Goal: Task Accomplishment & Management: Manage account settings

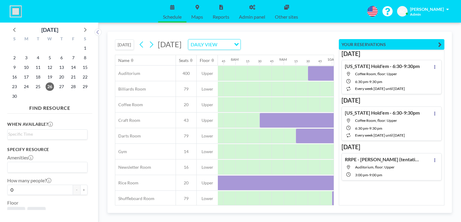
scroll to position [0, 374]
click at [14, 59] on span "2" at bounding box center [14, 58] width 8 height 8
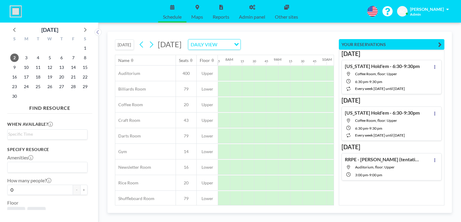
click at [441, 43] on icon "button" at bounding box center [440, 44] width 4 height 7
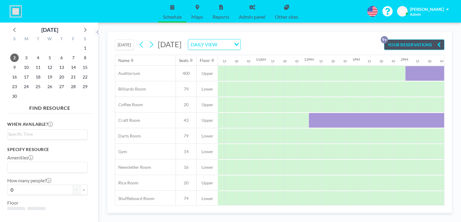
scroll to position [0, 491]
click at [85, 47] on span "1" at bounding box center [85, 48] width 8 height 8
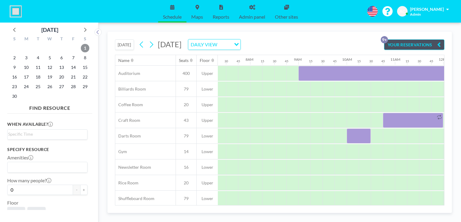
scroll to position [0, 374]
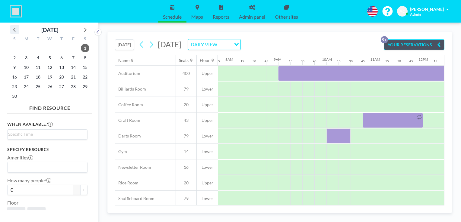
click at [16, 30] on icon at bounding box center [15, 30] width 8 height 8
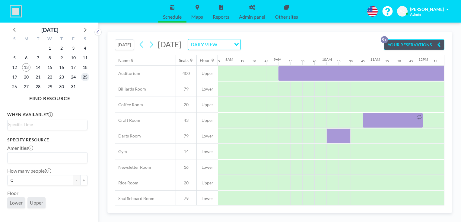
click at [85, 77] on span "25" at bounding box center [85, 77] width 8 height 8
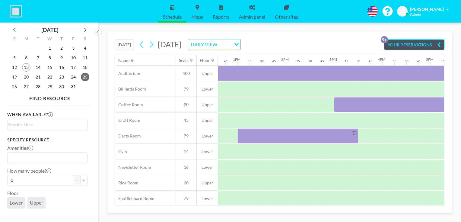
scroll to position [0, 608]
click at [16, 86] on span "26" at bounding box center [14, 87] width 8 height 8
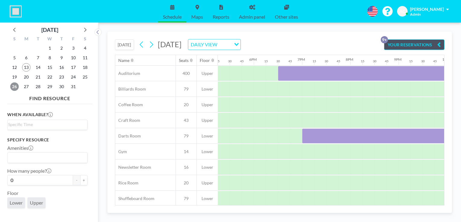
scroll to position [0, 808]
click at [143, 44] on icon at bounding box center [142, 44] width 6 height 9
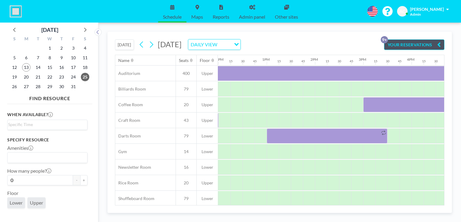
scroll to position [0, 574]
click at [156, 45] on button at bounding box center [151, 45] width 10 height 10
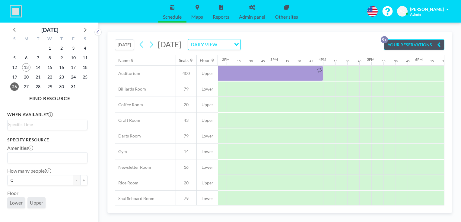
scroll to position [0, 667]
click at [84, 28] on icon at bounding box center [85, 30] width 8 height 8
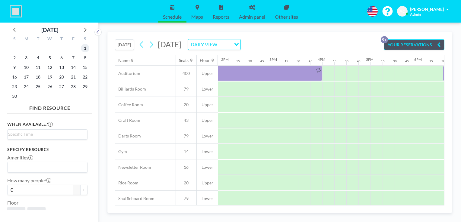
click at [84, 50] on span "1" at bounding box center [85, 48] width 8 height 8
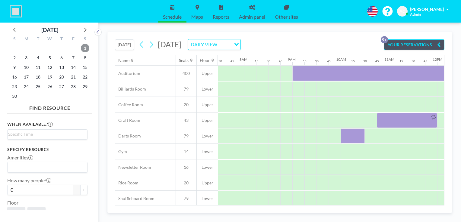
scroll to position [0, 374]
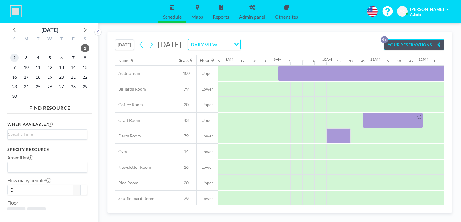
click at [15, 57] on span "2" at bounding box center [14, 58] width 8 height 8
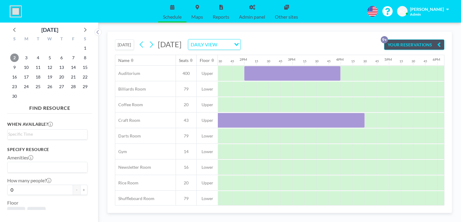
scroll to position [0, 651]
click at [85, 57] on span "8" at bounding box center [85, 58] width 8 height 8
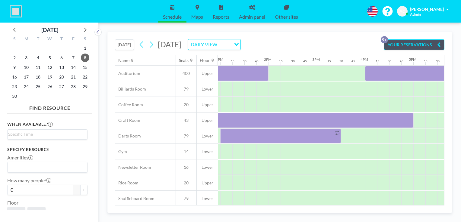
scroll to position [0, 627]
click at [14, 66] on span "9" at bounding box center [14, 67] width 8 height 8
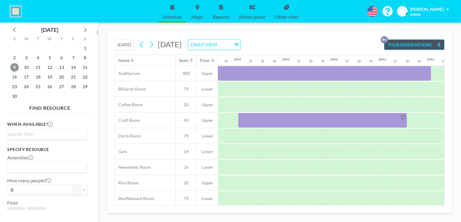
scroll to position [0, 611]
click at [84, 67] on span "15" at bounding box center [85, 67] width 8 height 8
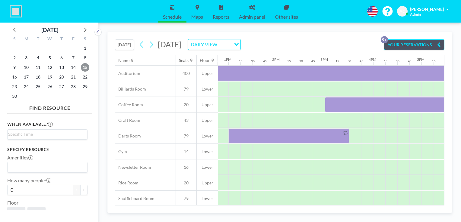
scroll to position [0, 616]
click at [14, 77] on span "16" at bounding box center [14, 77] width 8 height 8
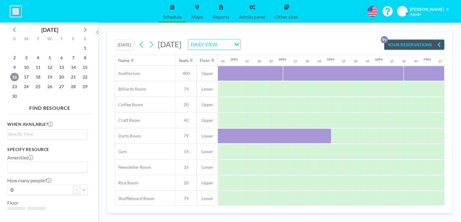
scroll to position [0, 755]
